Goal: Information Seeking & Learning: Compare options

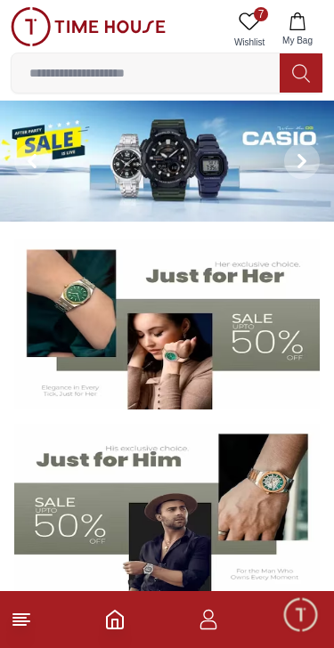
click at [305, 157] on icon at bounding box center [302, 161] width 14 height 14
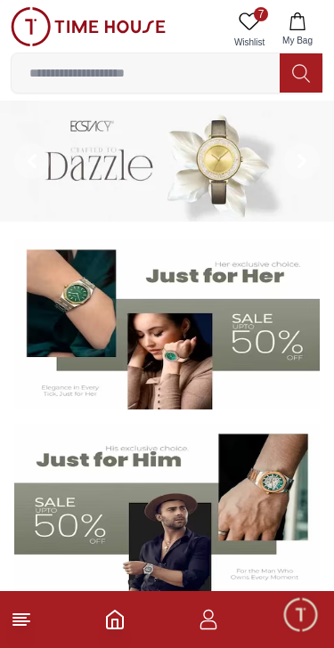
click at [299, 159] on icon at bounding box center [302, 161] width 14 height 14
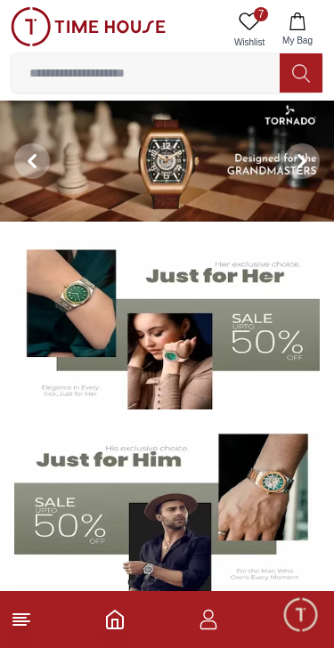
click at [30, 627] on icon at bounding box center [21, 619] width 21 height 21
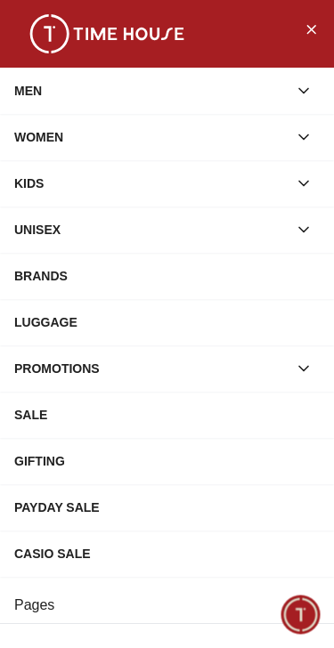
click at [309, 14] on button "Close Menu" at bounding box center [311, 28] width 28 height 28
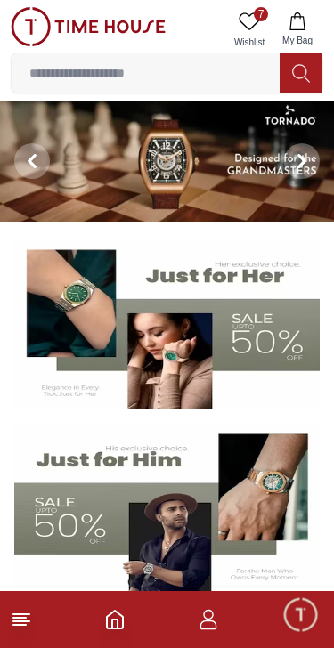
click at [305, 155] on icon at bounding box center [302, 161] width 14 height 14
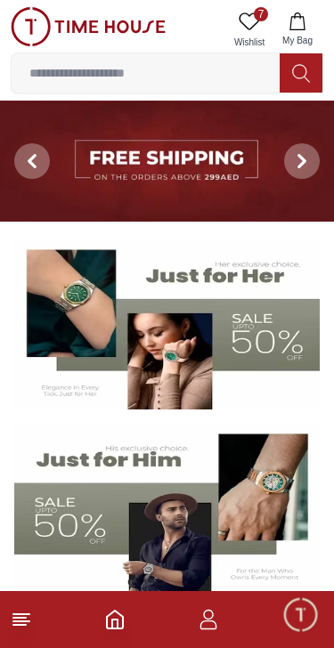
click at [303, 148] on span at bounding box center [302, 161] width 36 height 36
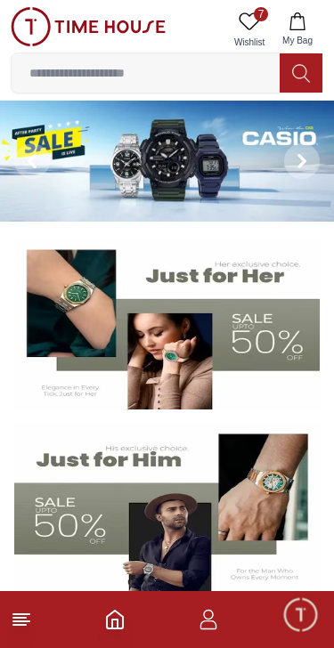
click at [40, 619] on footer at bounding box center [167, 619] width 334 height 57
click at [45, 618] on footer at bounding box center [167, 619] width 334 height 57
click at [28, 609] on icon at bounding box center [21, 619] width 21 height 21
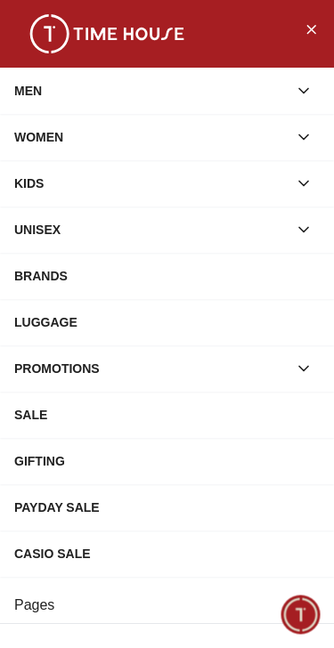
click at [307, 96] on icon "button" at bounding box center [304, 91] width 18 height 18
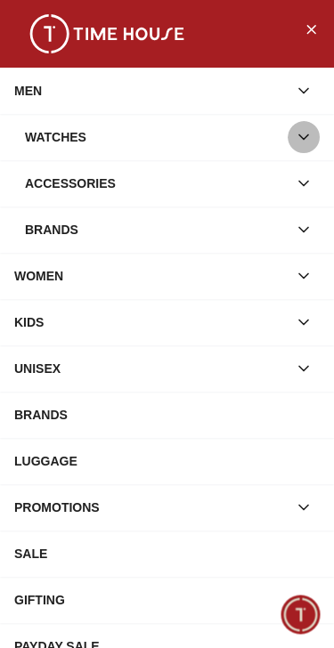
click at [310, 135] on icon "button" at bounding box center [304, 137] width 18 height 18
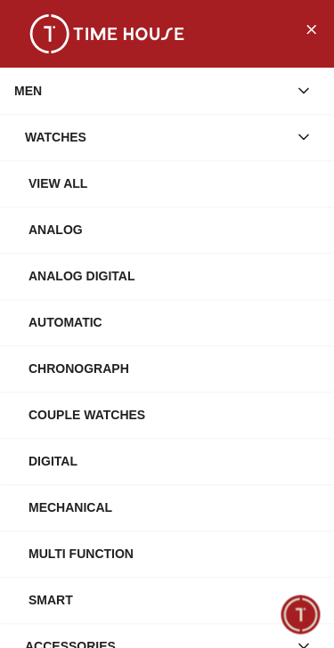
click at [314, 132] on button "button" at bounding box center [304, 137] width 32 height 32
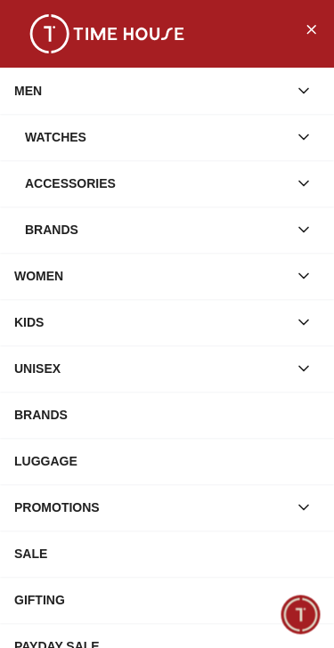
click at [303, 221] on icon "button" at bounding box center [304, 230] width 18 height 18
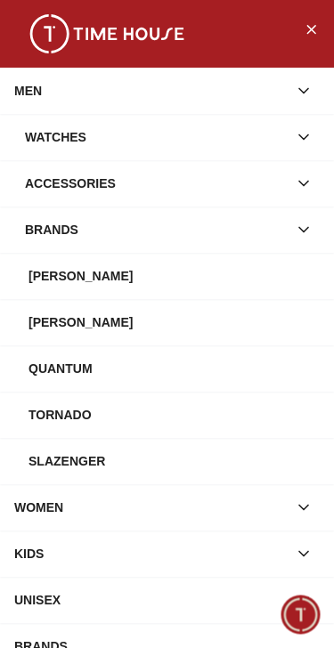
click at [91, 417] on div "Tornado" at bounding box center [173, 415] width 291 height 32
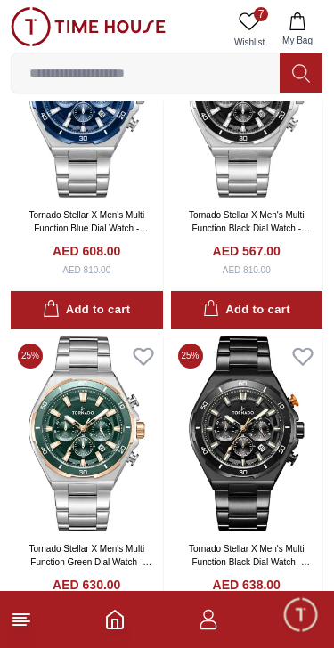
scroll to position [3291, 0]
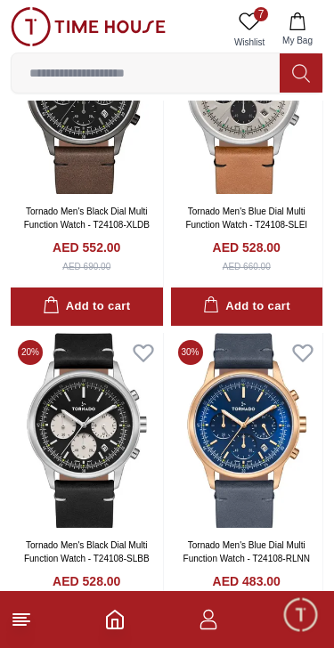
scroll to position [6299, 0]
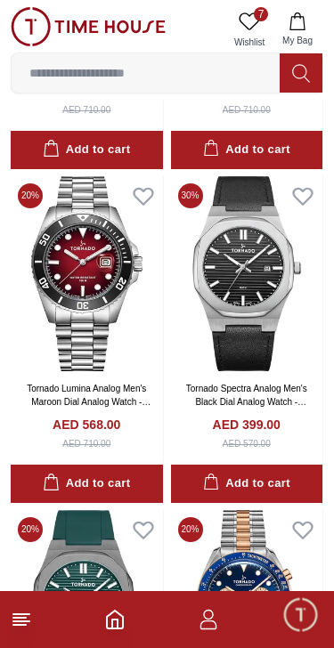
scroll to position [9468, 0]
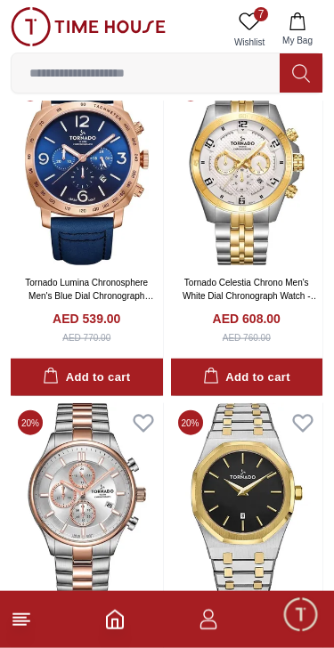
scroll to position [10902, 0]
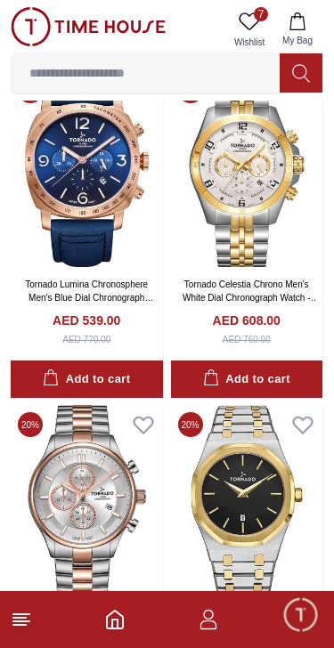
click at [30, 602] on footer at bounding box center [167, 619] width 334 height 57
click at [35, 611] on footer at bounding box center [167, 619] width 334 height 57
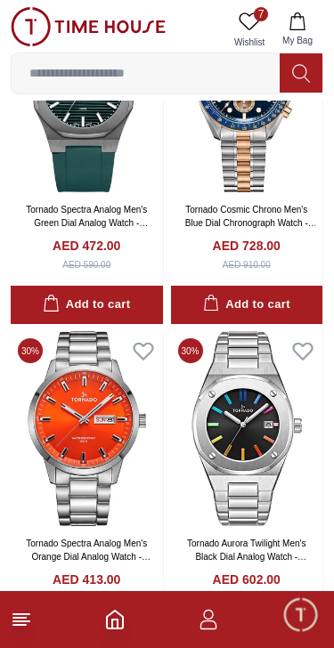
scroll to position [9971, 0]
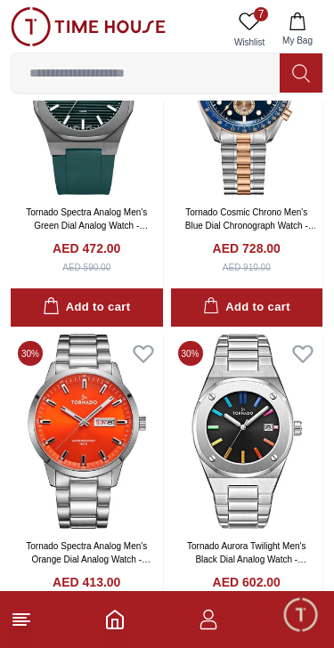
click at [28, 609] on icon at bounding box center [21, 619] width 21 height 21
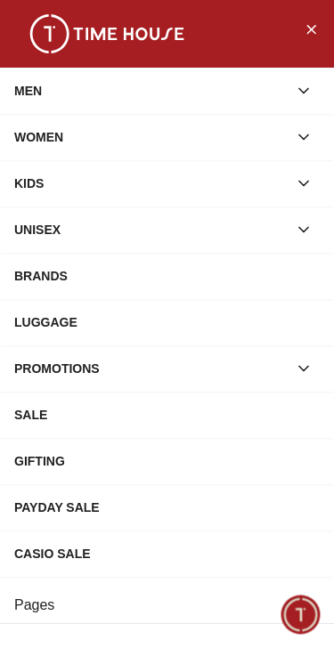
click at [270, 270] on div "BRANDS" at bounding box center [166, 276] width 305 height 32
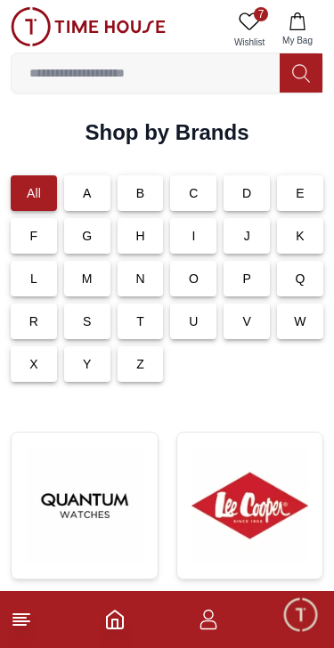
click at [36, 288] on div "L" at bounding box center [34, 279] width 46 height 36
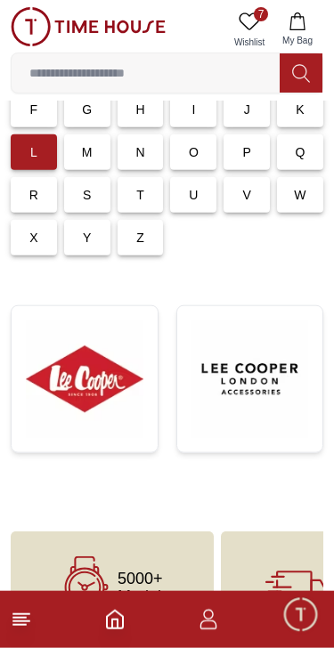
click at [105, 387] on img at bounding box center [85, 380] width 118 height 118
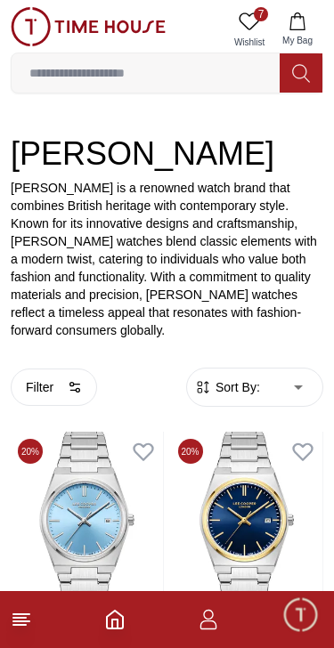
scroll to position [221, 0]
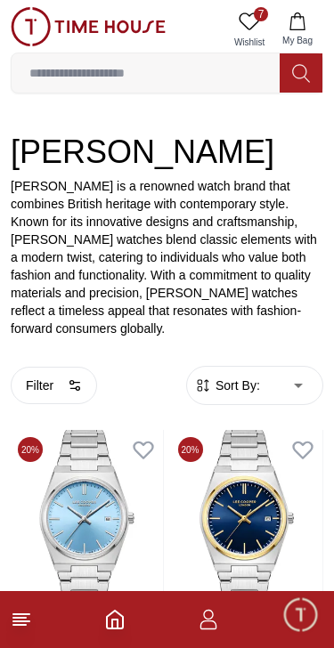
click at [73, 379] on icon "button" at bounding box center [75, 386] width 14 height 14
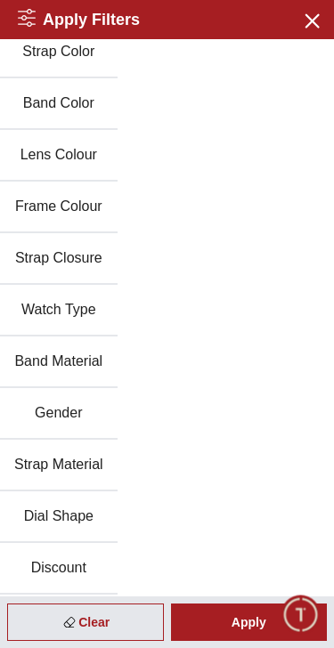
scroll to position [426, 0]
click at [91, 412] on button "Gender" at bounding box center [59, 414] width 118 height 52
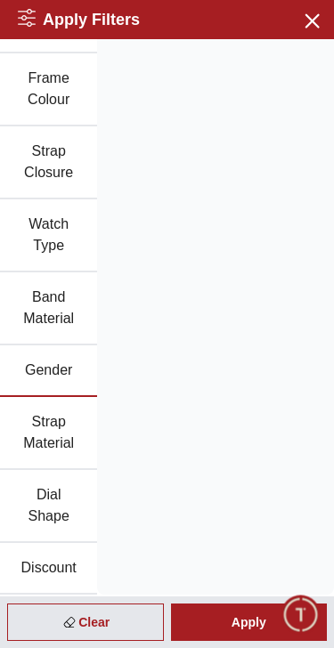
scroll to position [704, 0]
click at [77, 379] on button "Gender" at bounding box center [48, 372] width 97 height 52
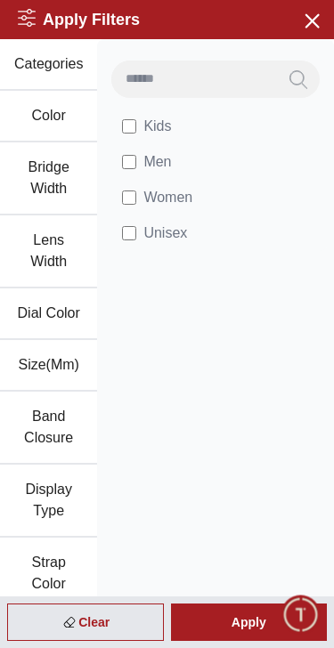
scroll to position [0, 0]
click at [139, 154] on label "Men" at bounding box center [146, 161] width 49 height 21
click at [238, 616] on div "Apply" at bounding box center [249, 622] width 157 height 37
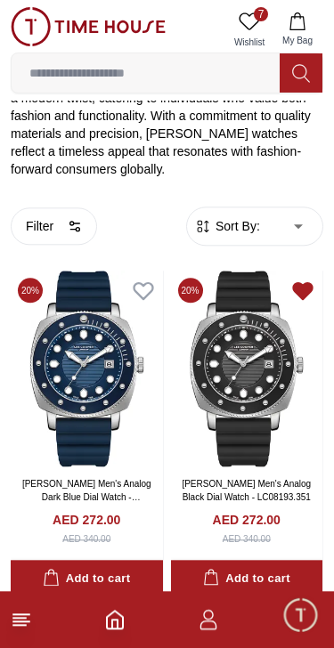
scroll to position [399, 0]
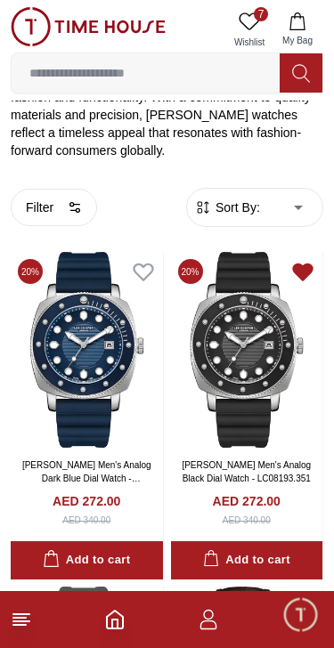
click at [275, 324] on img at bounding box center [247, 349] width 152 height 195
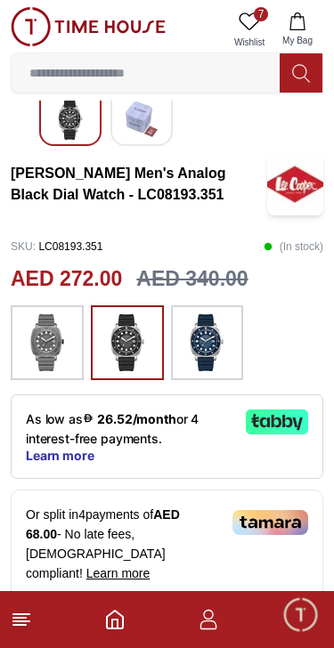
scroll to position [335, 0]
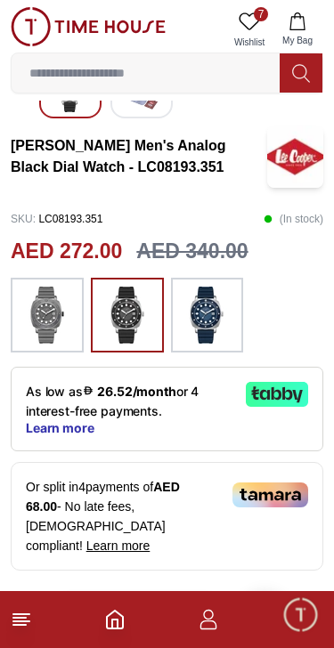
click at [67, 324] on img at bounding box center [47, 315] width 45 height 57
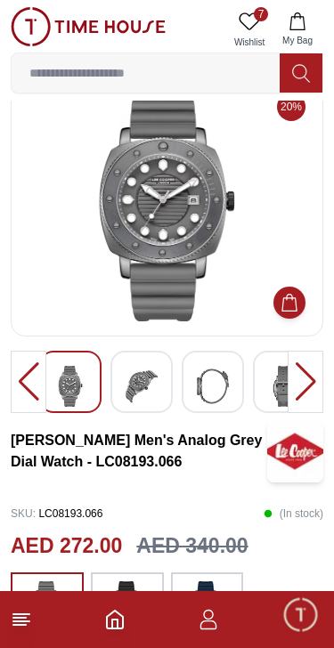
scroll to position [37, 0]
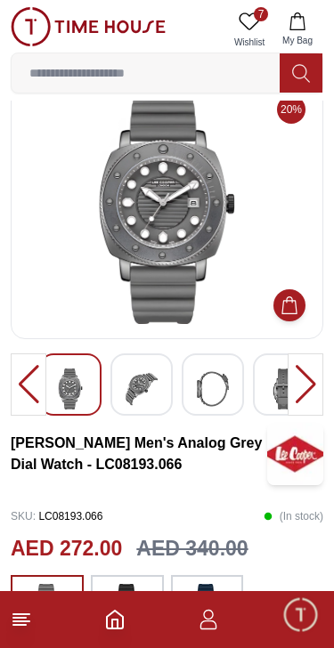
click at [27, 627] on icon at bounding box center [21, 619] width 21 height 21
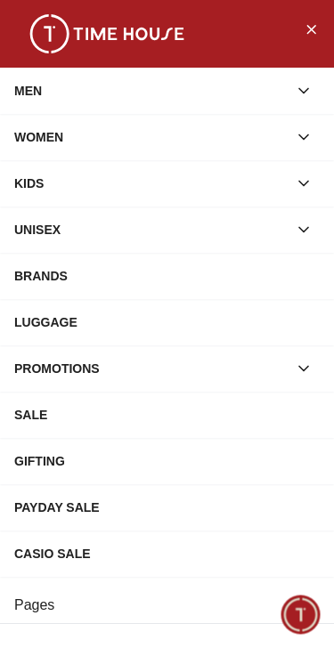
click at [305, 84] on icon "button" at bounding box center [304, 91] width 18 height 18
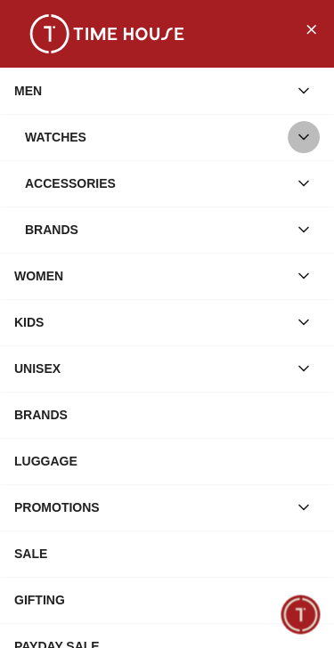
click at [306, 134] on icon "button" at bounding box center [304, 137] width 18 height 18
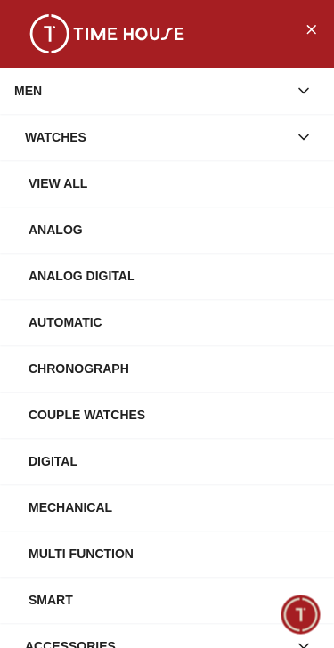
click at [240, 183] on div "View All" at bounding box center [173, 183] width 291 height 32
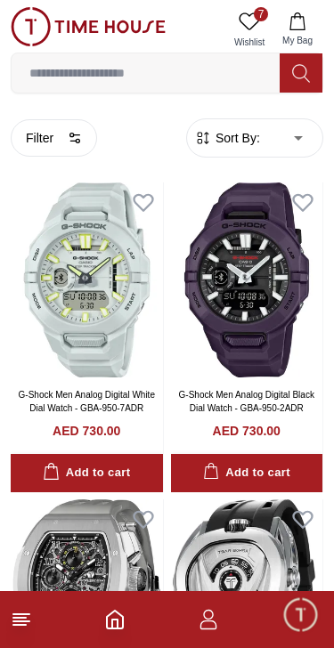
click at [76, 130] on button "Filter" at bounding box center [54, 137] width 86 height 37
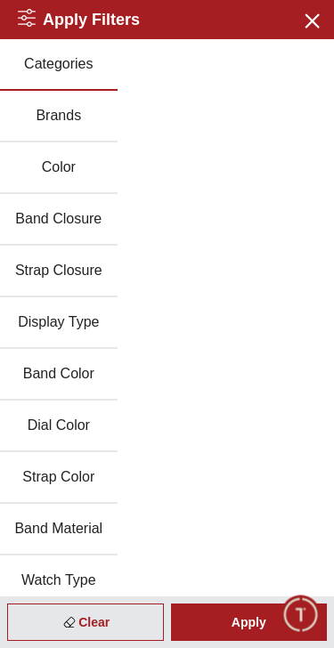
click at [87, 110] on button "Brands" at bounding box center [59, 117] width 118 height 52
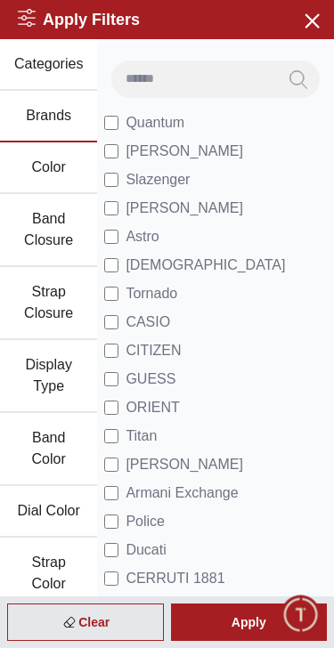
click at [253, 615] on div "Apply" at bounding box center [249, 622] width 157 height 37
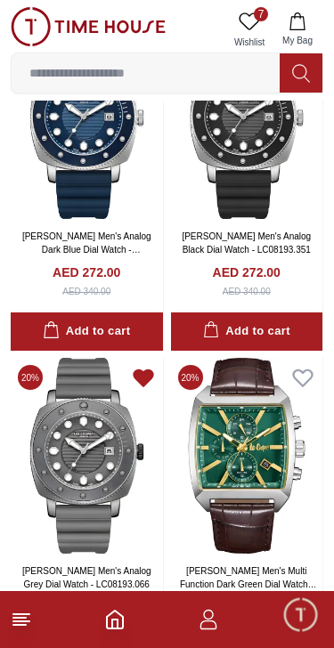
scroll to position [153, 0]
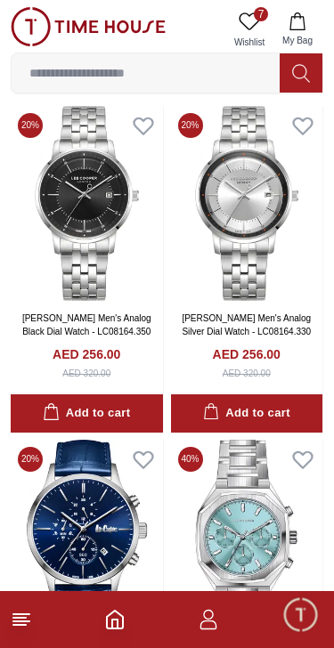
scroll to position [4087, 0]
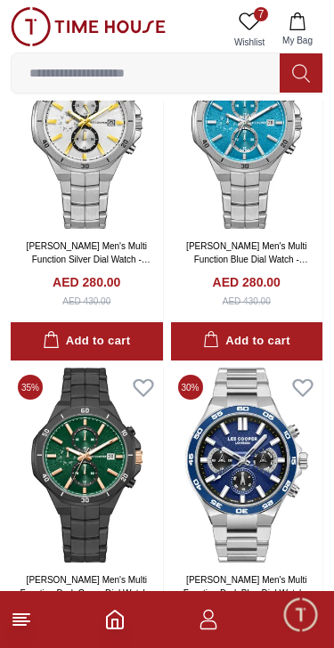
scroll to position [7834, 0]
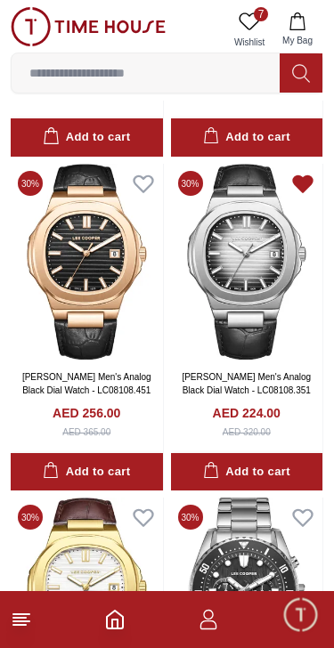
scroll to position [11045, 0]
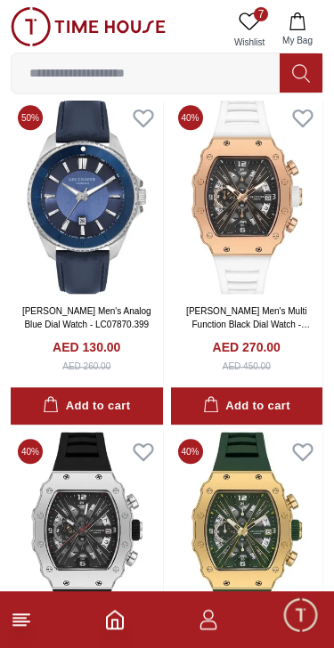
scroll to position [19131, 0]
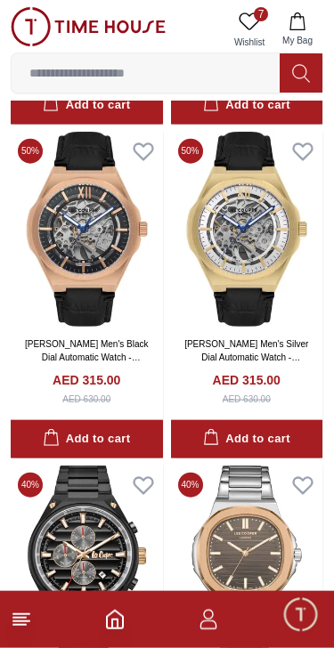
scroll to position [22771, 0]
